Goal: Submit feedback/report problem: Submit feedback/report problem

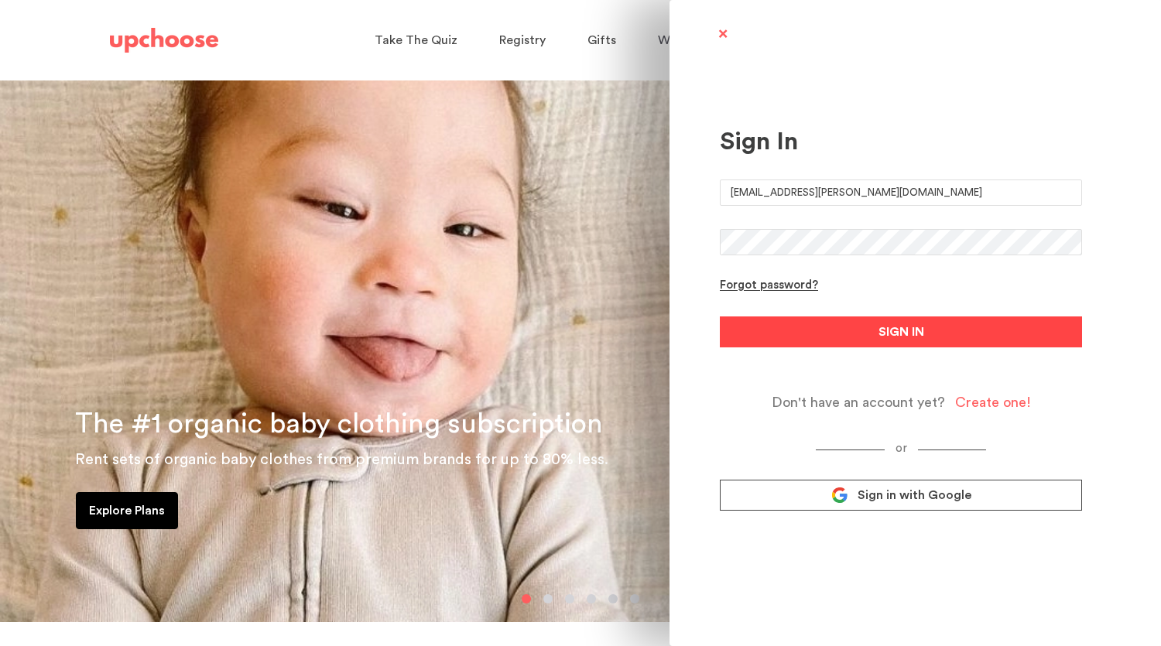
click at [929, 330] on button "SIGN IN" at bounding box center [901, 332] width 362 height 31
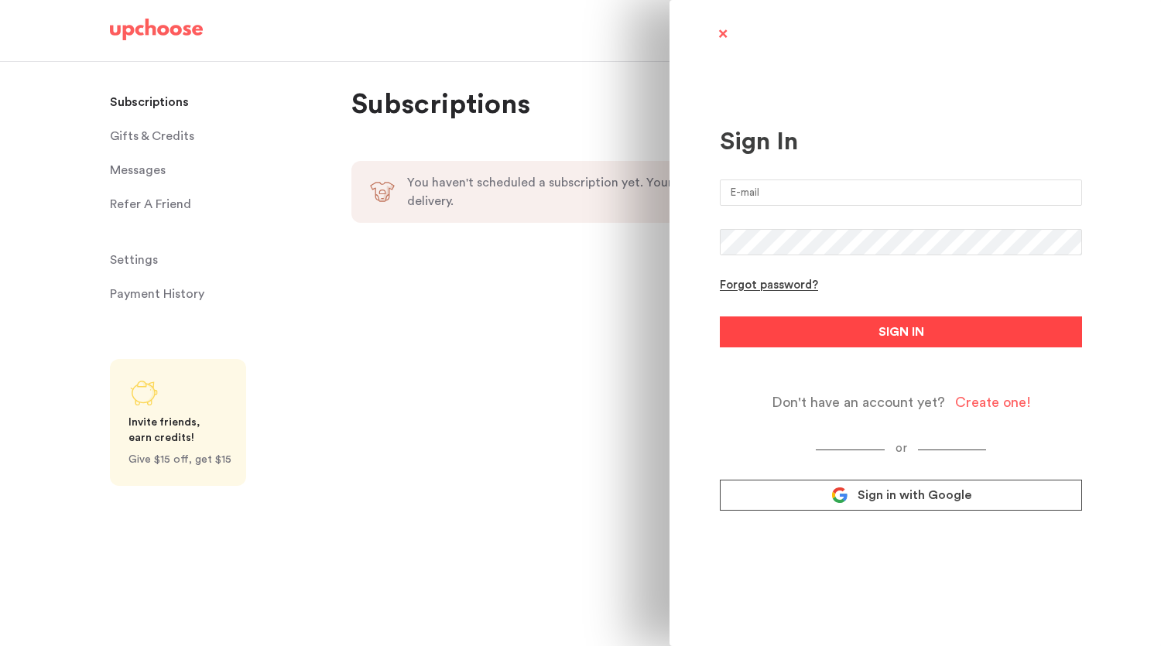
type input "[EMAIL_ADDRESS][PERSON_NAME][DOMAIN_NAME]"
click at [855, 322] on button "SIGN IN" at bounding box center [901, 332] width 362 height 31
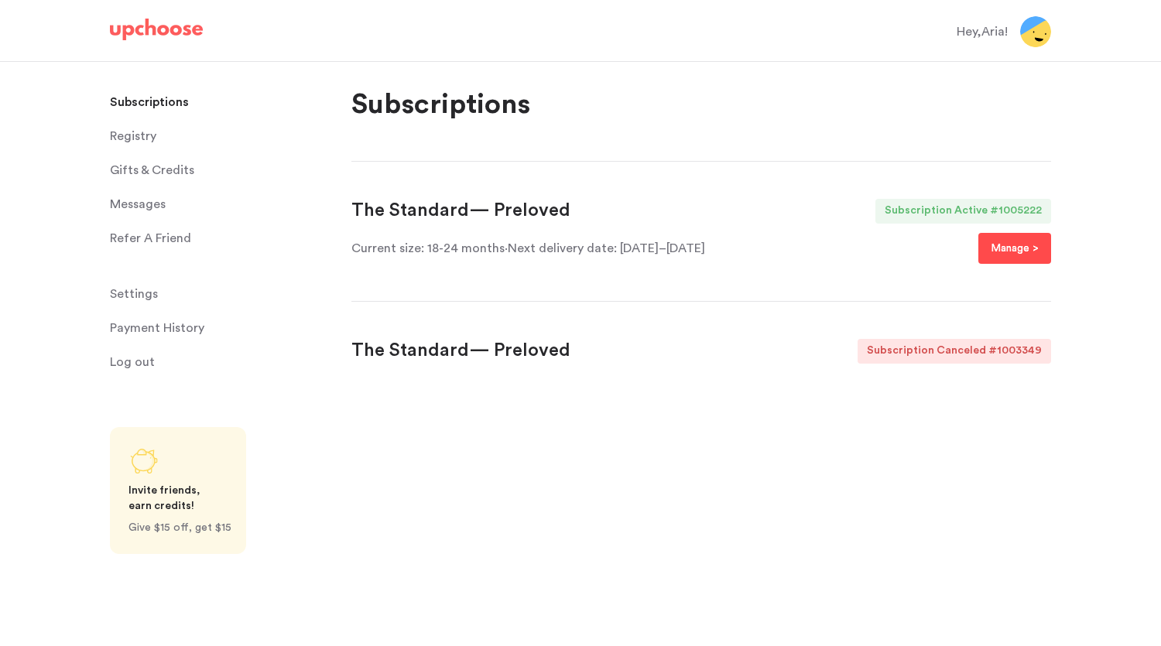
click at [991, 252] on p "Manage >" at bounding box center [1015, 248] width 48 height 19
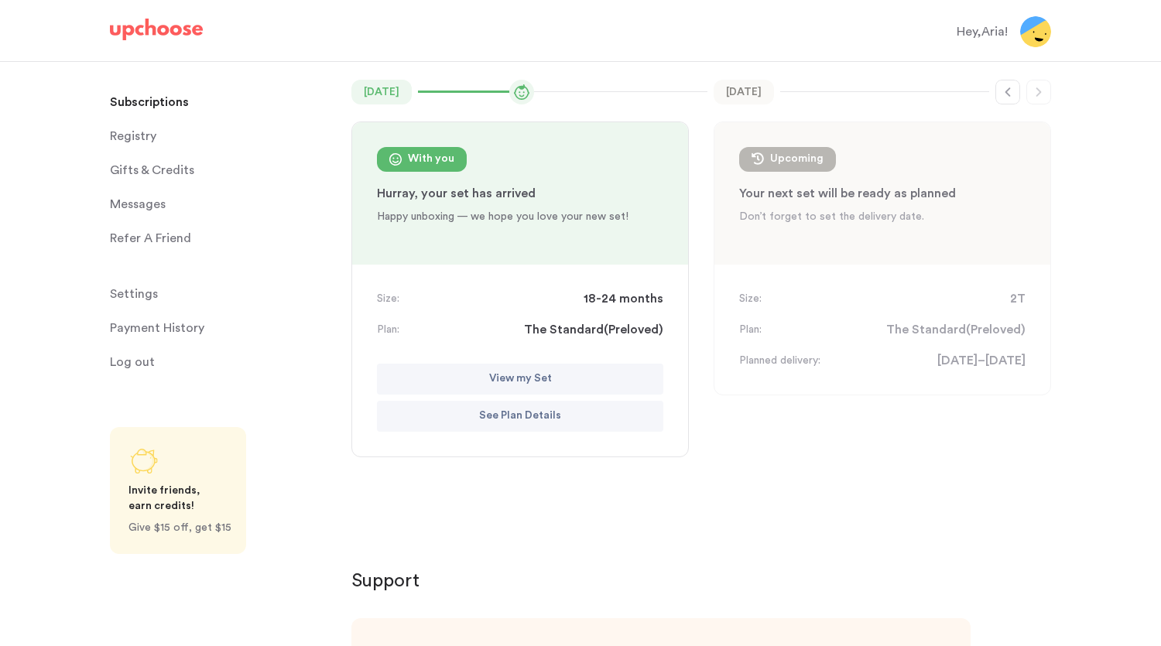
scroll to position [230, 0]
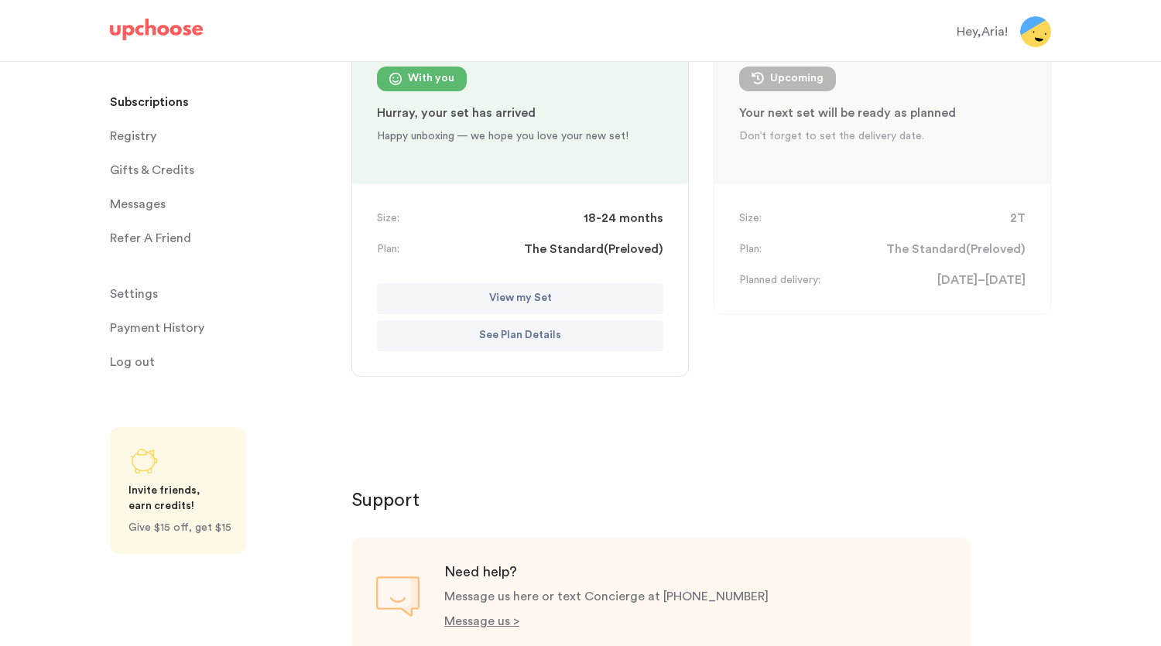
click at [587, 306] on button "View my Set" at bounding box center [520, 298] width 286 height 31
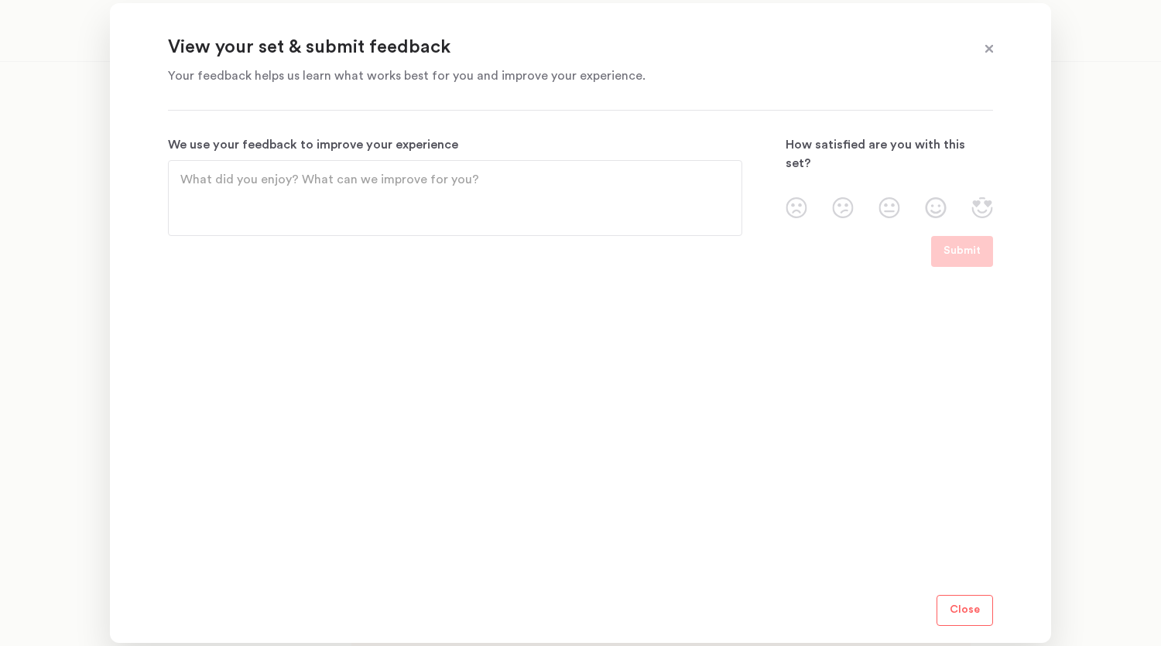
click at [955, 608] on p "Close" at bounding box center [965, 610] width 30 height 19
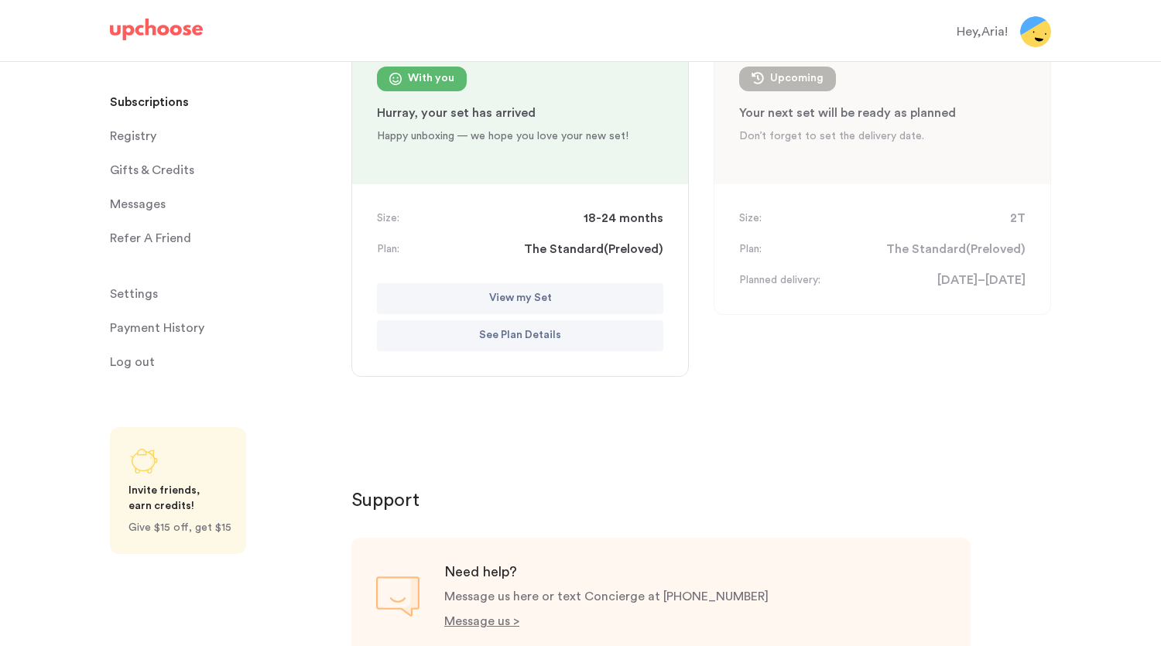
click at [560, 305] on button "View my Set" at bounding box center [520, 298] width 286 height 31
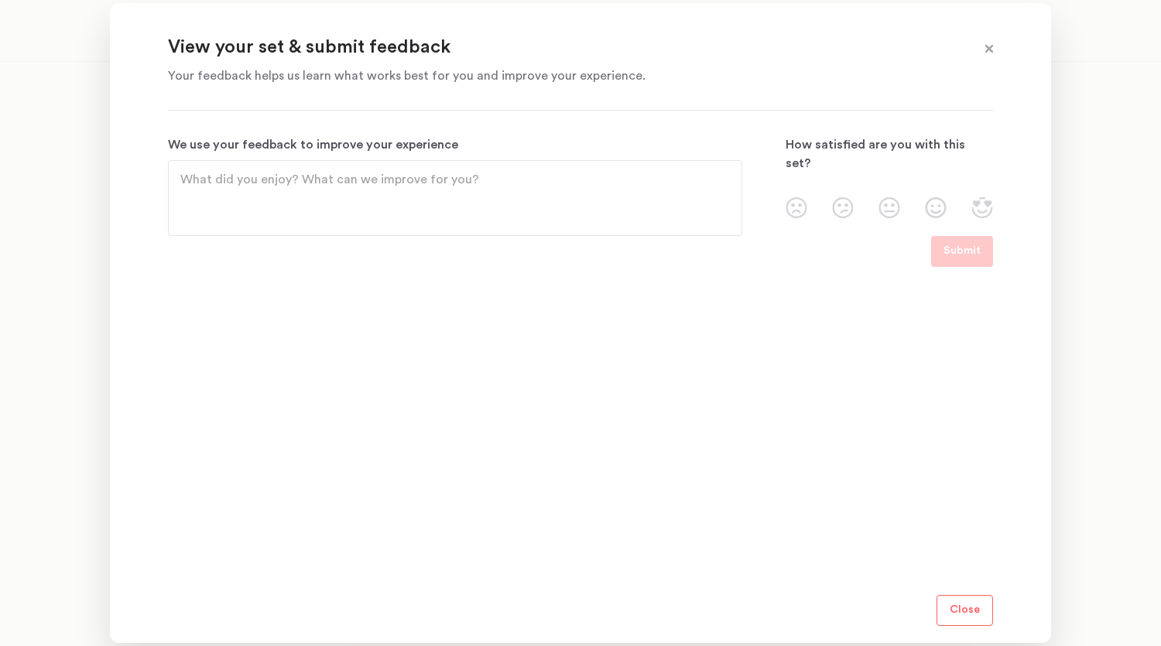
click at [505, 209] on textarea "We use your feedback to improve your experience" at bounding box center [454, 198] width 549 height 56
click at [996, 48] on span at bounding box center [989, 49] width 20 height 20
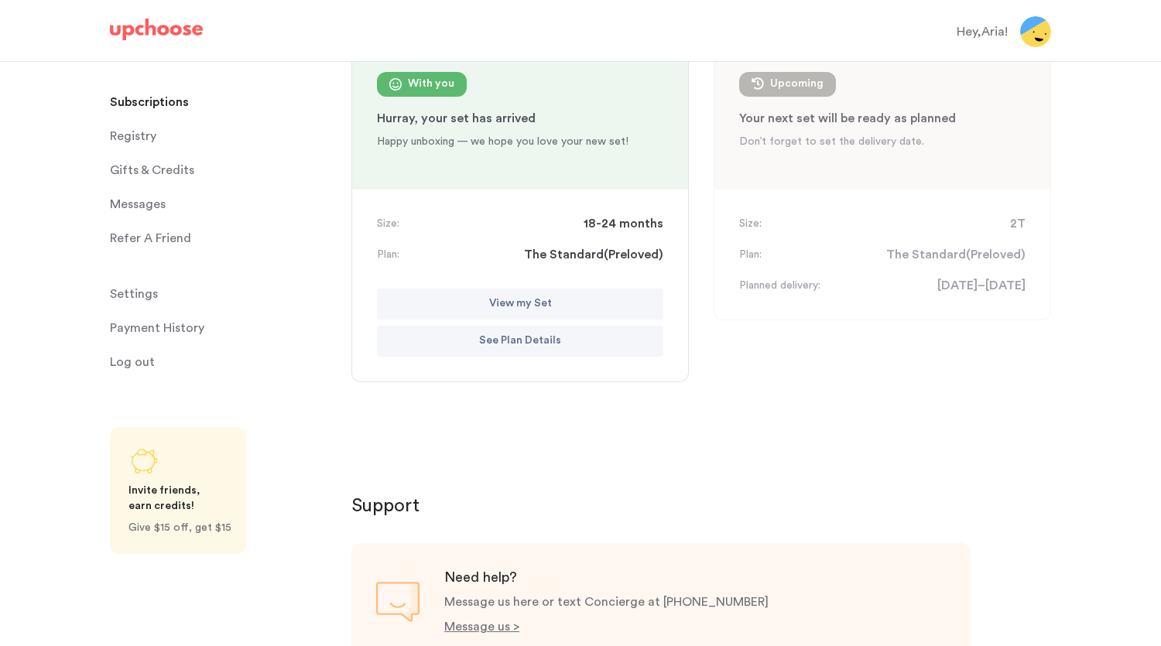
scroll to position [223, 0]
click at [481, 334] on p "See Plan Details" at bounding box center [520, 343] width 82 height 19
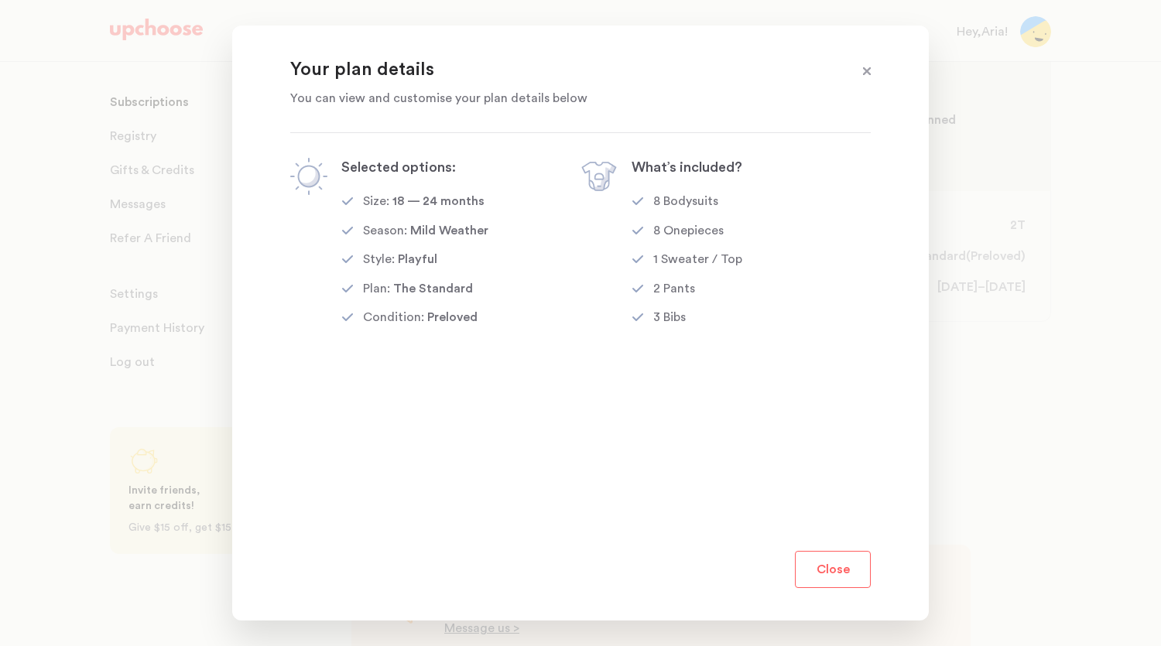
click at [875, 70] on span at bounding box center [867, 72] width 20 height 20
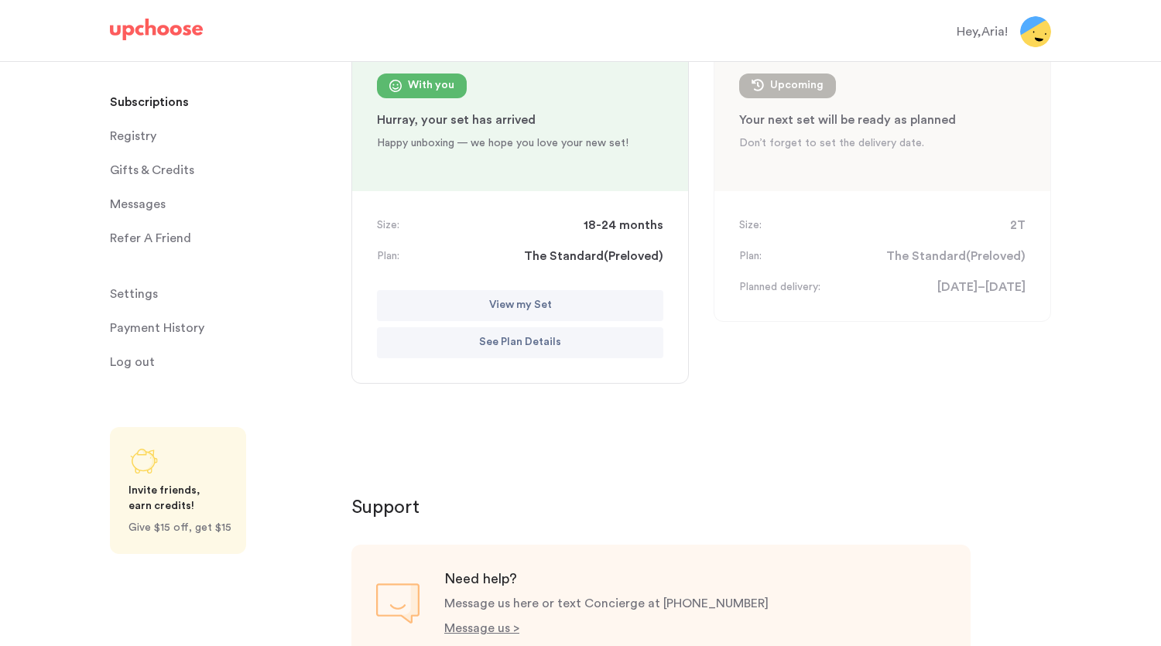
click at [580, 304] on button "View my Set" at bounding box center [520, 305] width 286 height 31
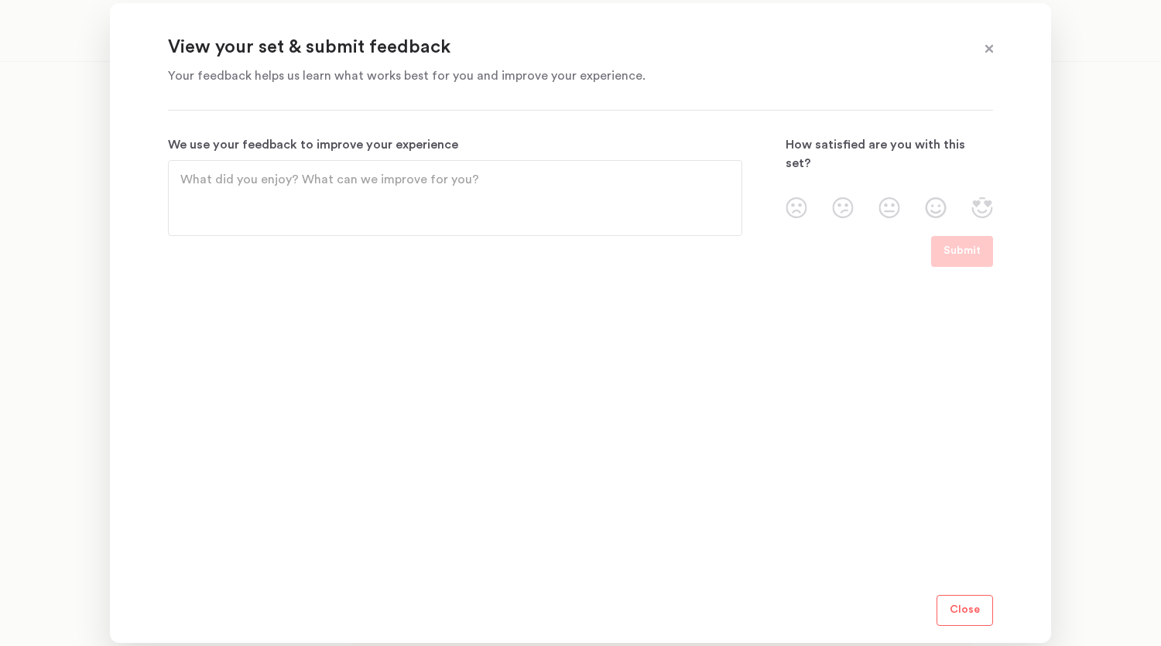
click at [528, 197] on textarea "We use your feedback to improve your experience" at bounding box center [454, 198] width 549 height 56
click at [998, 52] on span at bounding box center [989, 49] width 20 height 20
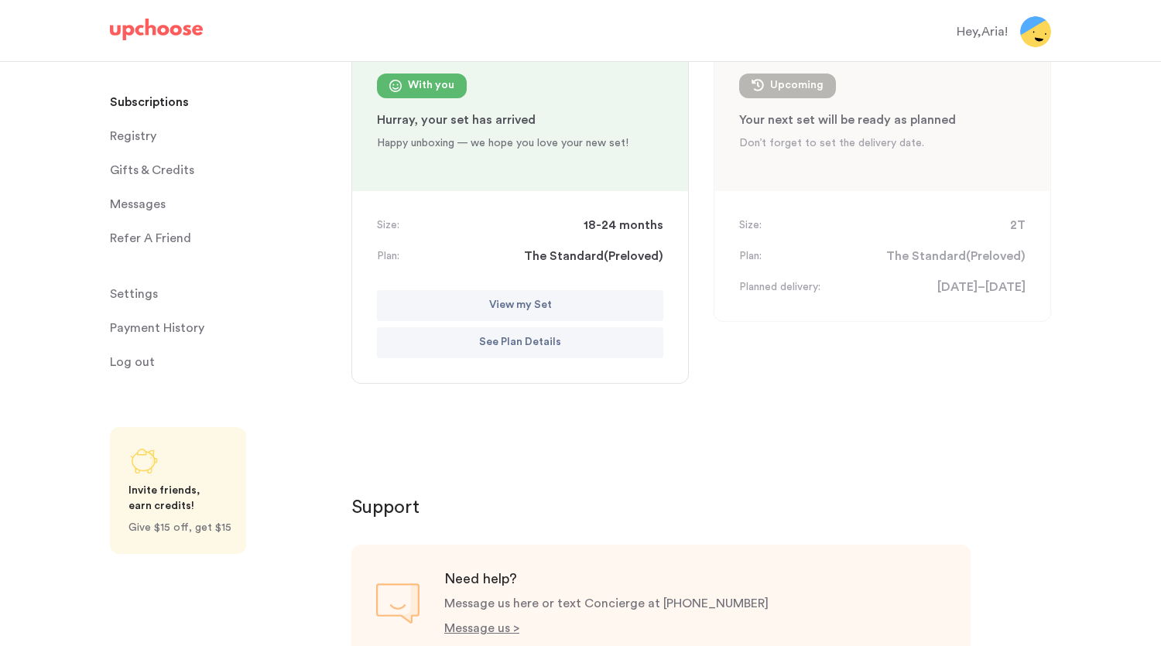
scroll to position [0, 0]
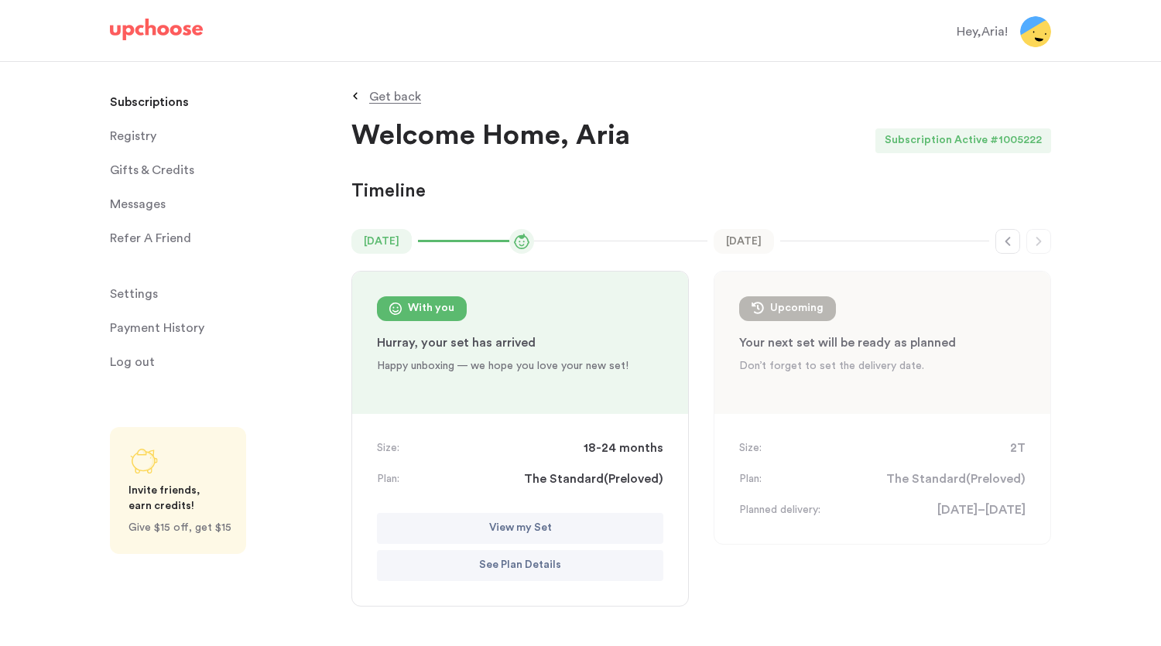
click at [412, 245] on time "August 2025" at bounding box center [381, 241] width 60 height 25
click at [399, 102] on p "Get back" at bounding box center [395, 97] width 52 height 12
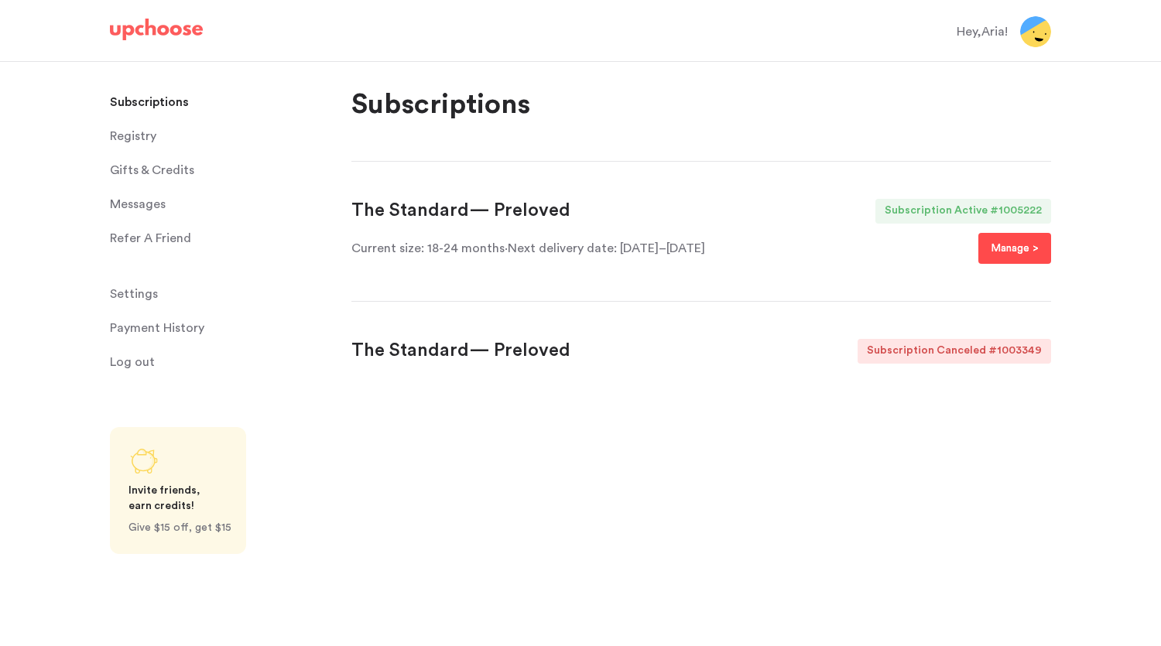
click at [1025, 255] on p "Manage >" at bounding box center [1015, 248] width 48 height 19
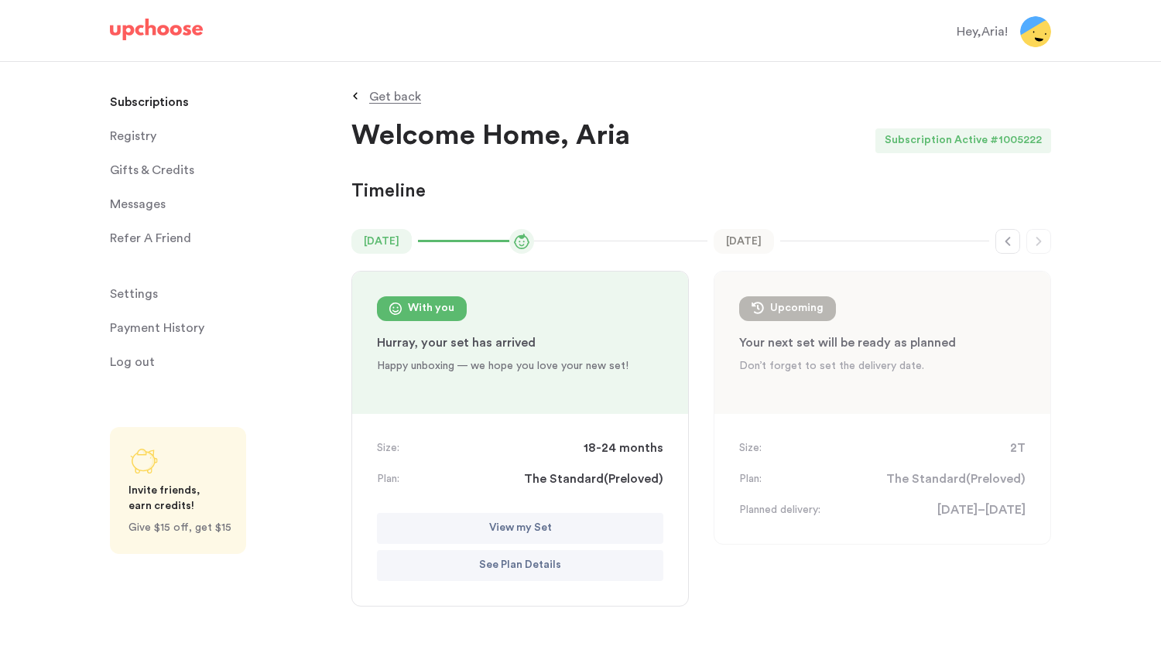
click at [477, 523] on button "View my Set" at bounding box center [520, 528] width 286 height 31
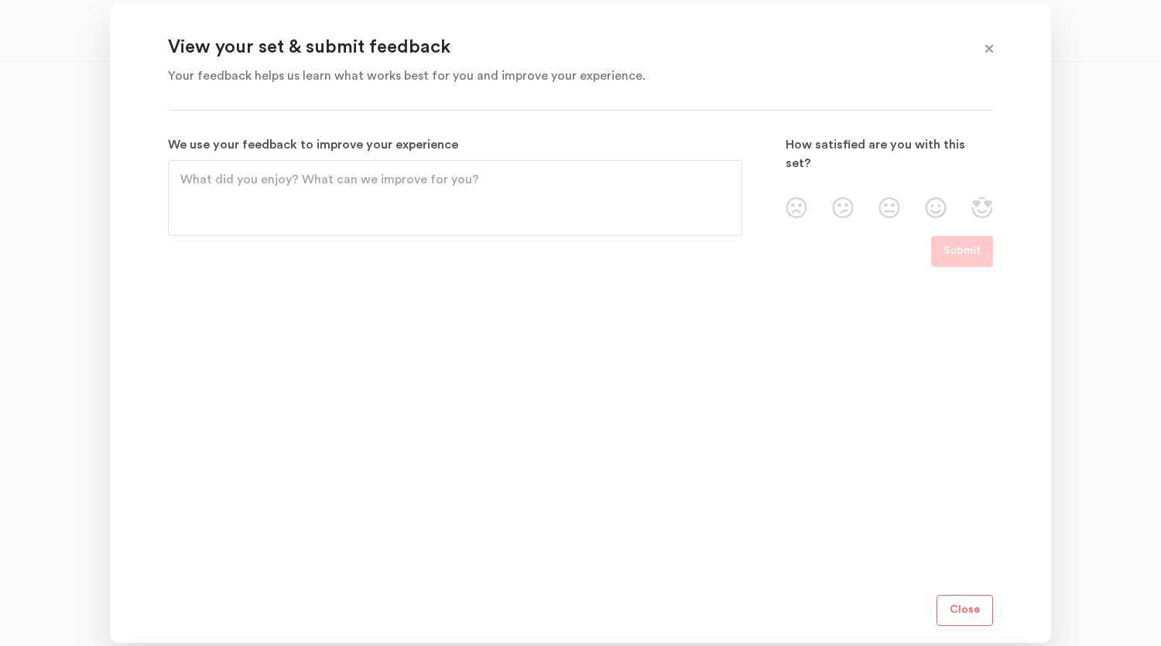
click at [643, 192] on textarea "We use your feedback to improve your experience" at bounding box center [454, 198] width 549 height 56
click at [636, 222] on textarea "We use your feedback to improve your experience" at bounding box center [454, 198] width 549 height 56
click at [604, 185] on textarea "We use your feedback to improve your experience" at bounding box center [454, 198] width 549 height 56
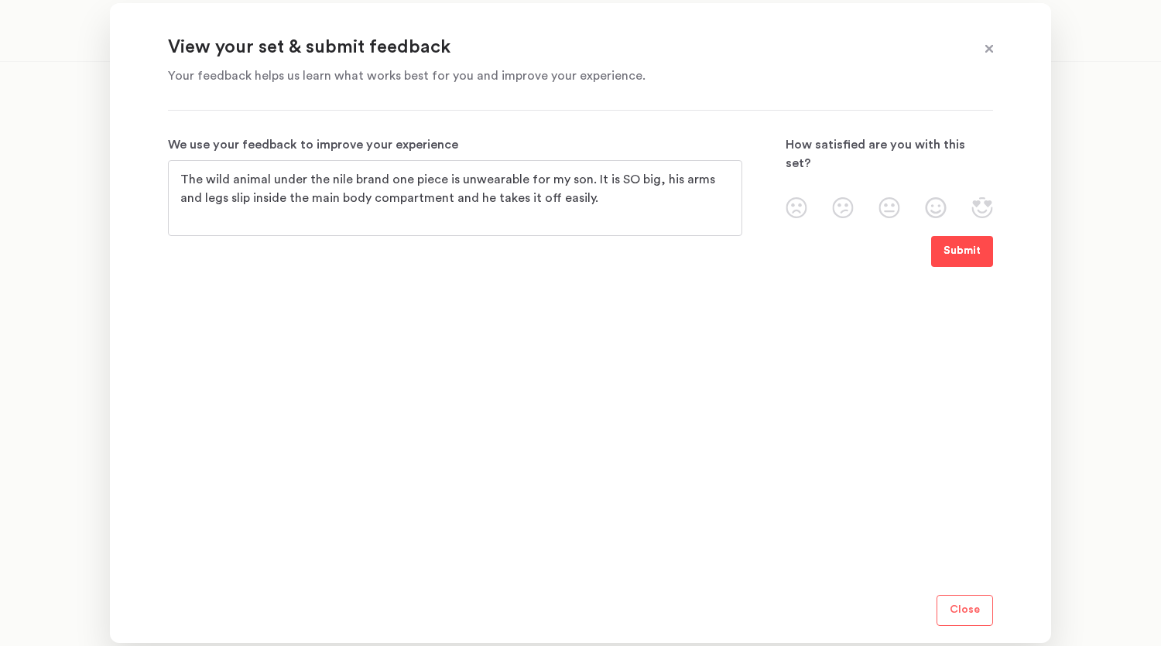
type textarea "The wild animal under the nile brand one piece is unwearable for my son. It is …"
click at [968, 246] on p "Submit" at bounding box center [961, 251] width 37 height 19
